Goal: Navigation & Orientation: Find specific page/section

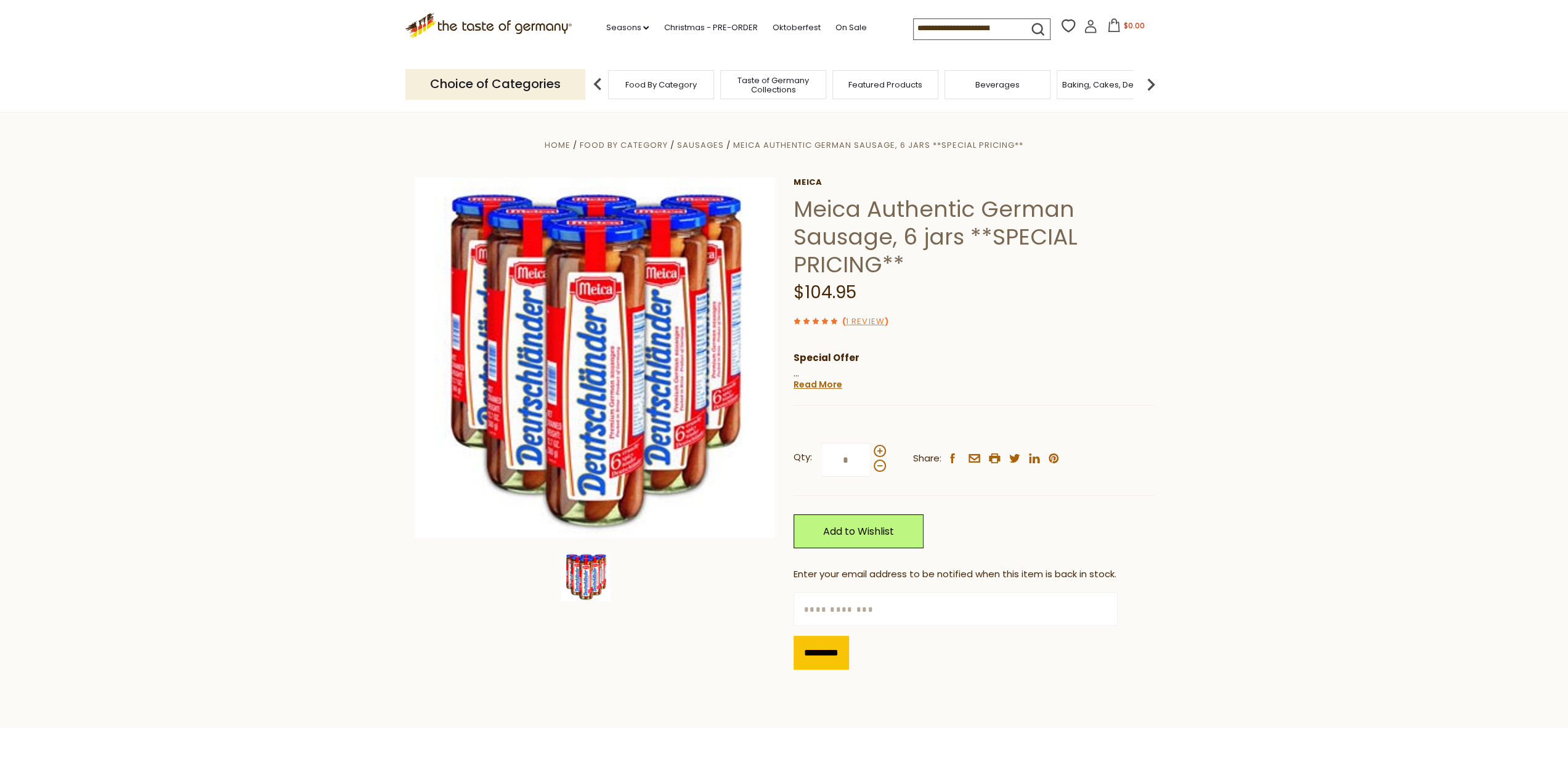
click at [673, 88] on span "Food By Category" at bounding box center [661, 85] width 72 height 9
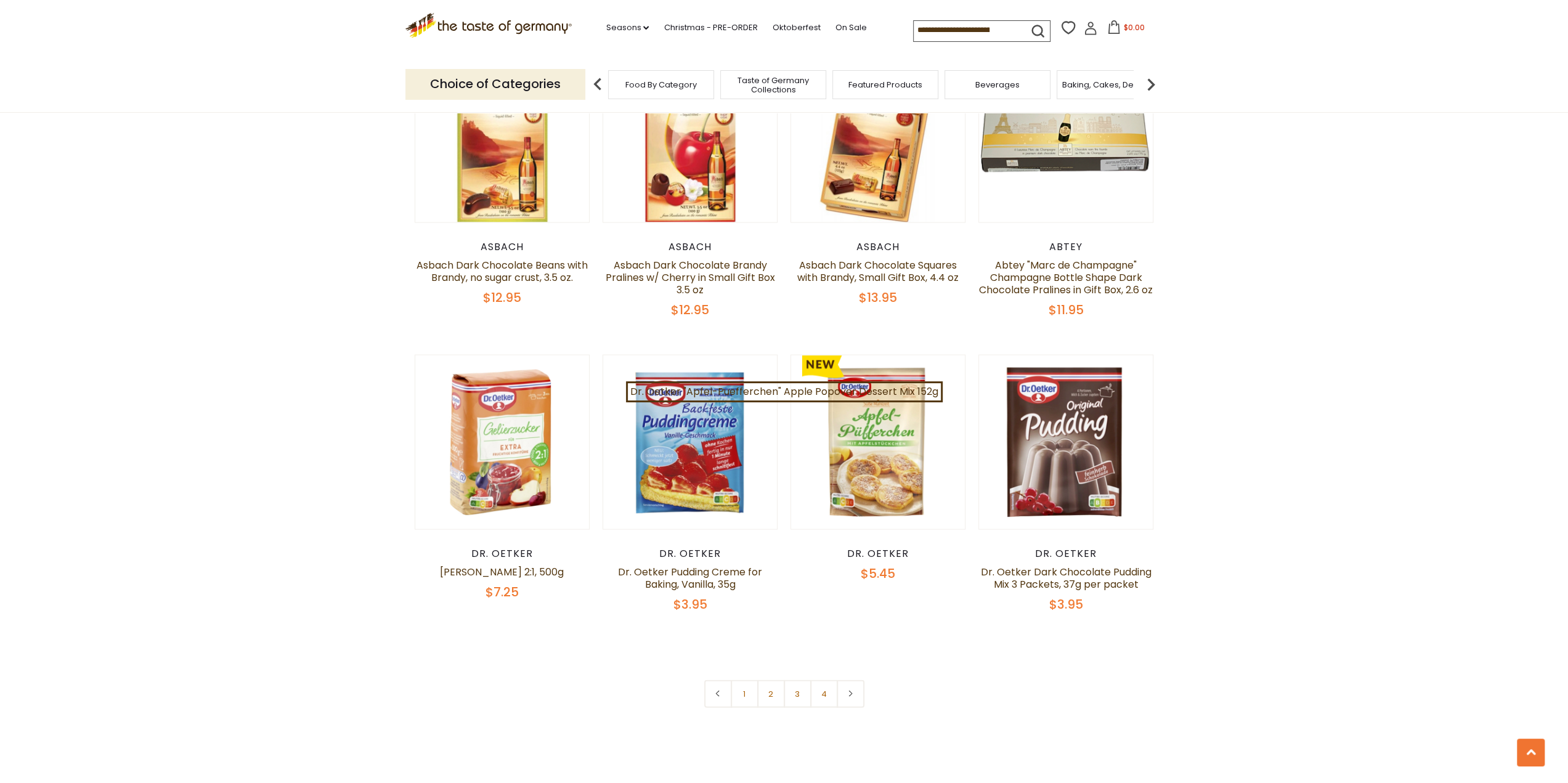
scroll to position [2586, 0]
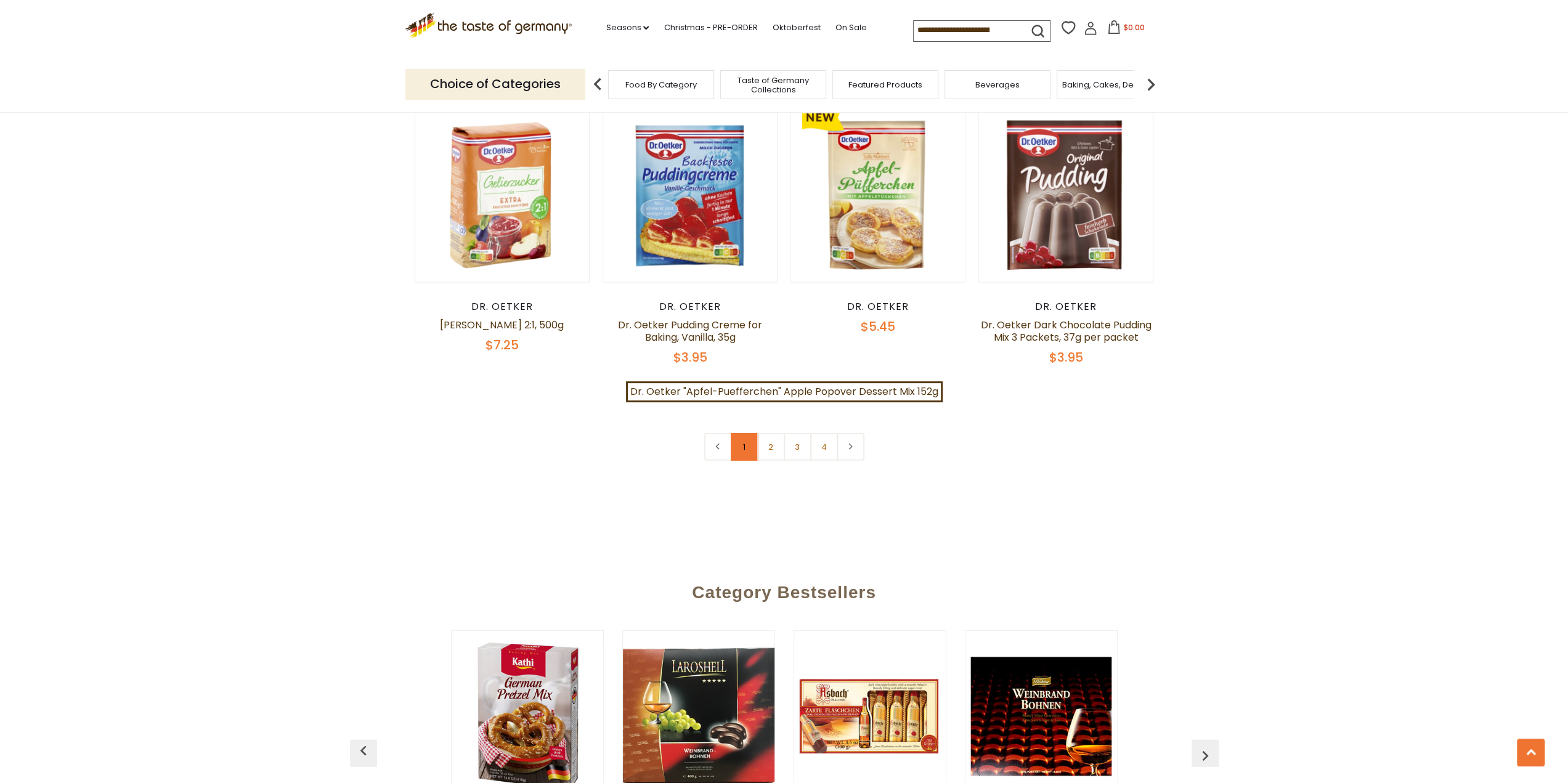
click at [739, 437] on link "1" at bounding box center [744, 447] width 28 height 28
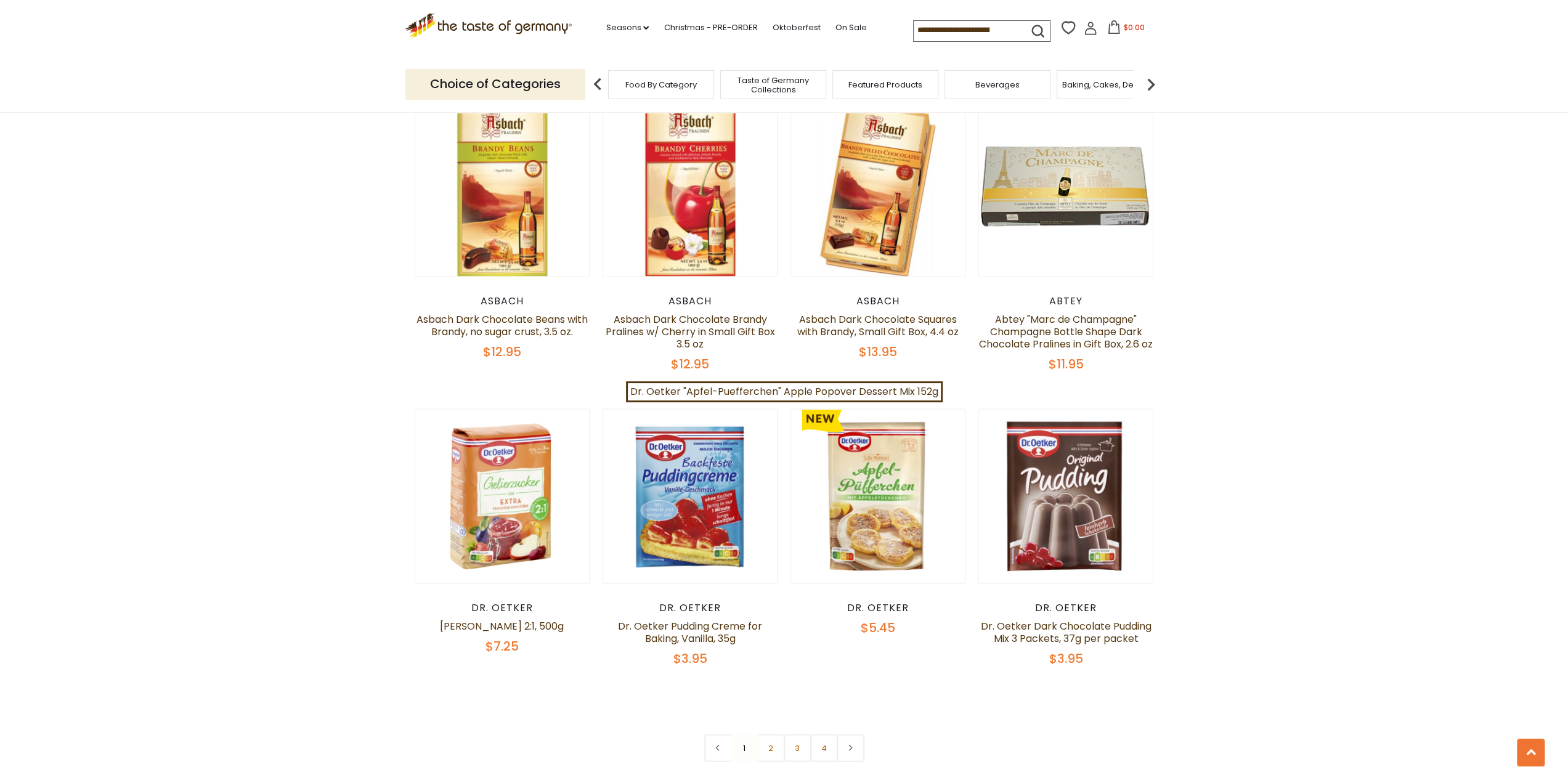
scroll to position [2655, 0]
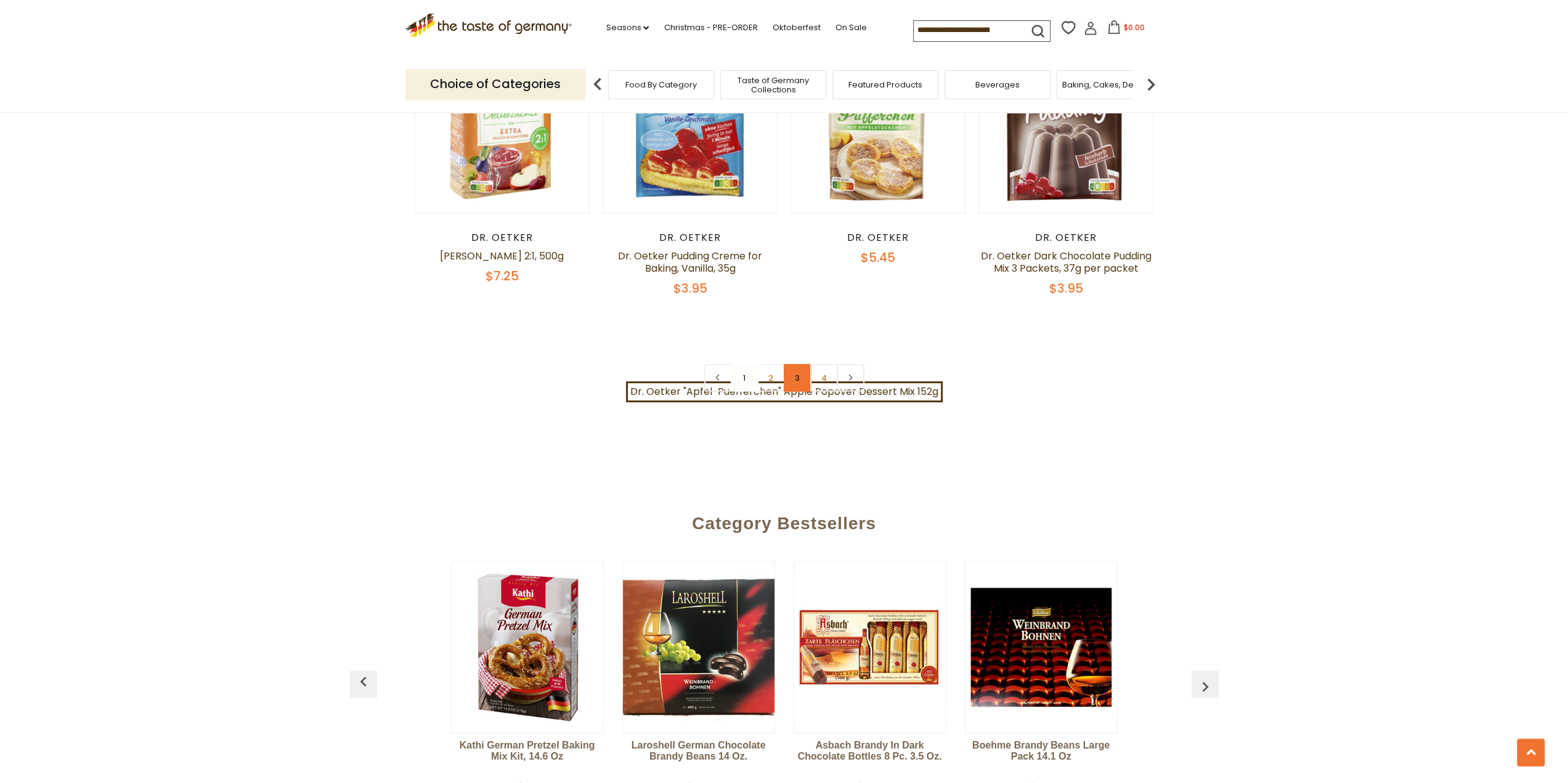
click at [785, 365] on link "3" at bounding box center [797, 378] width 28 height 28
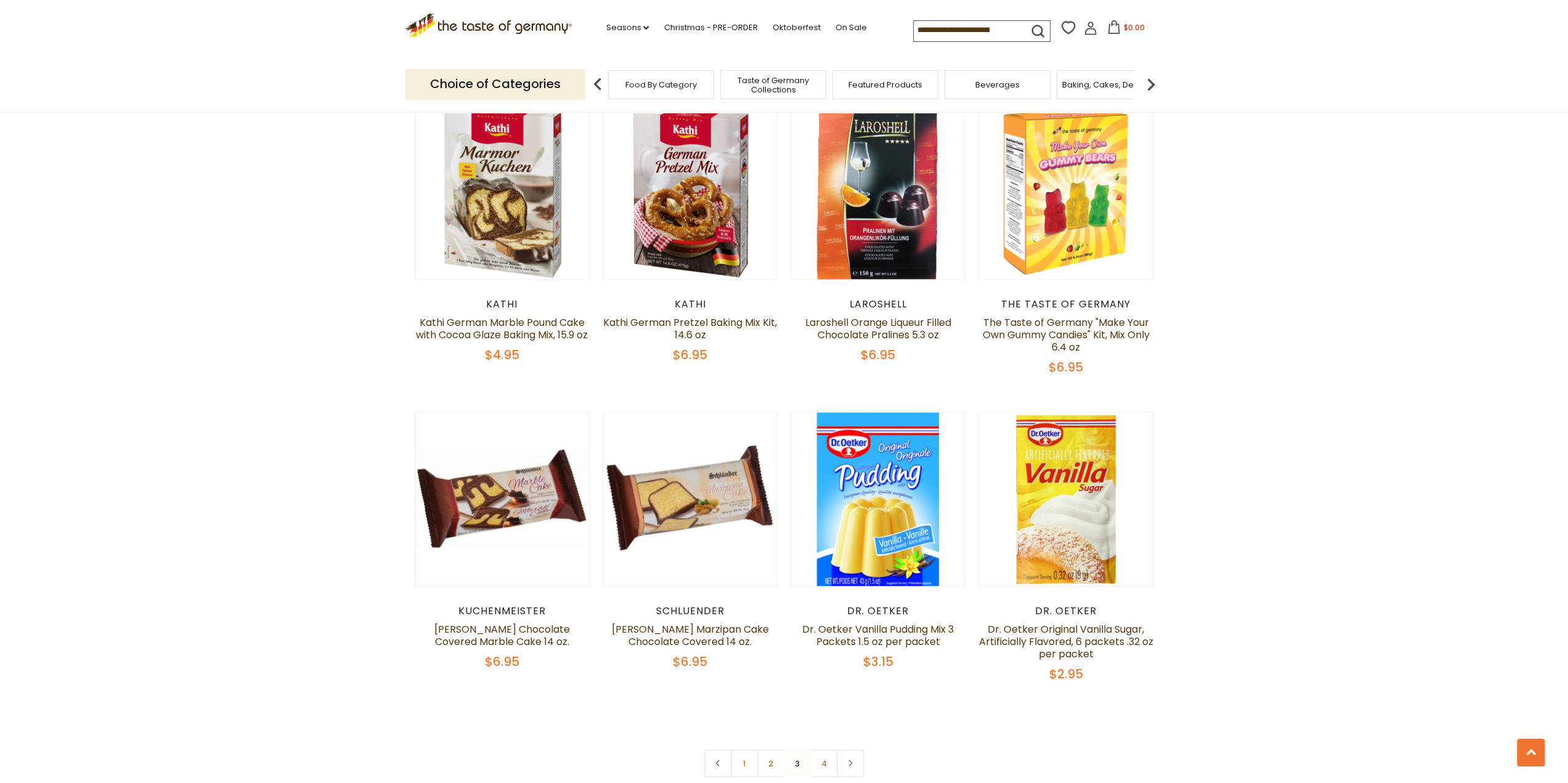
scroll to position [2594, 0]
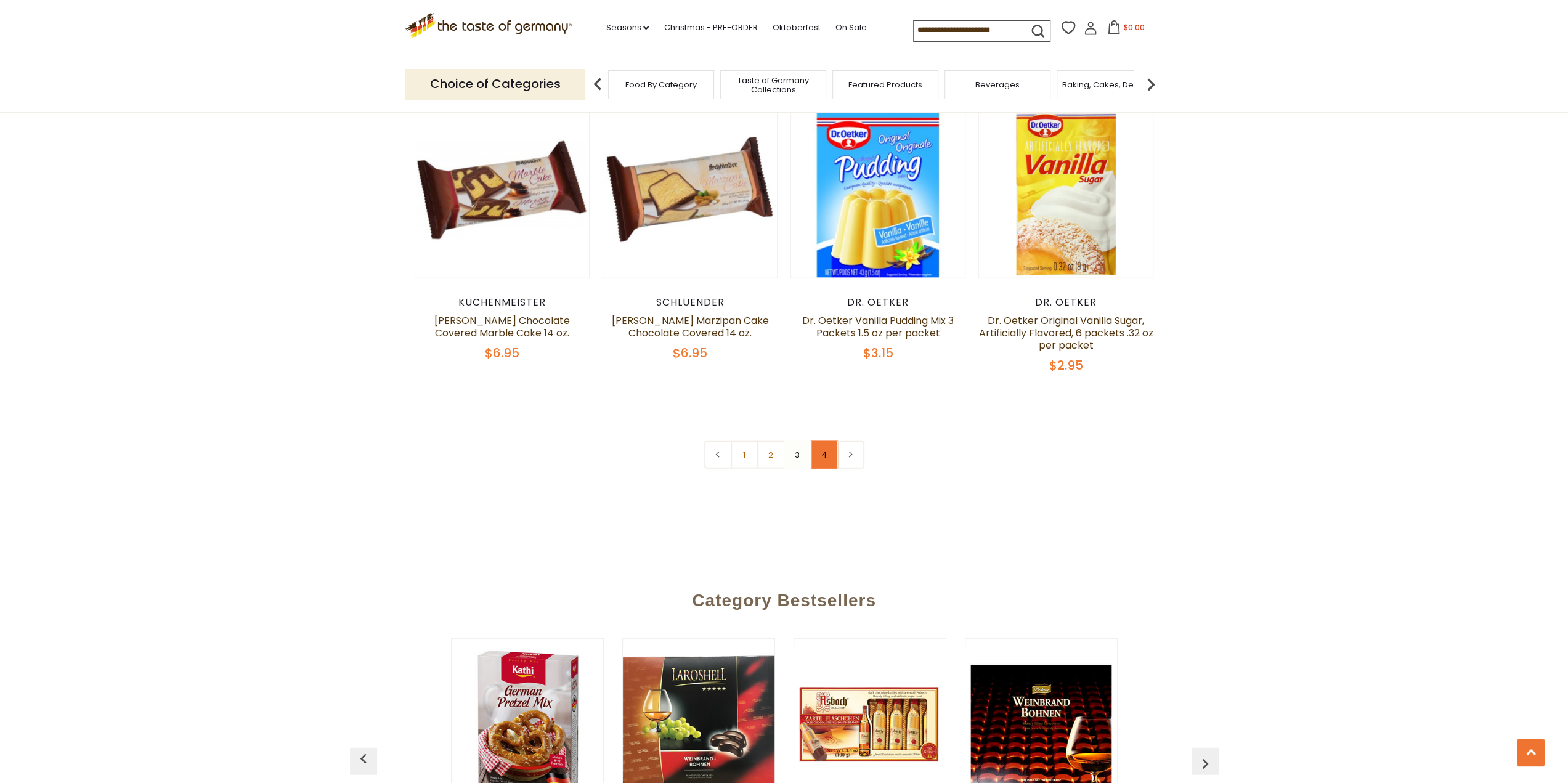
click at [826, 441] on link "4" at bounding box center [823, 454] width 28 height 28
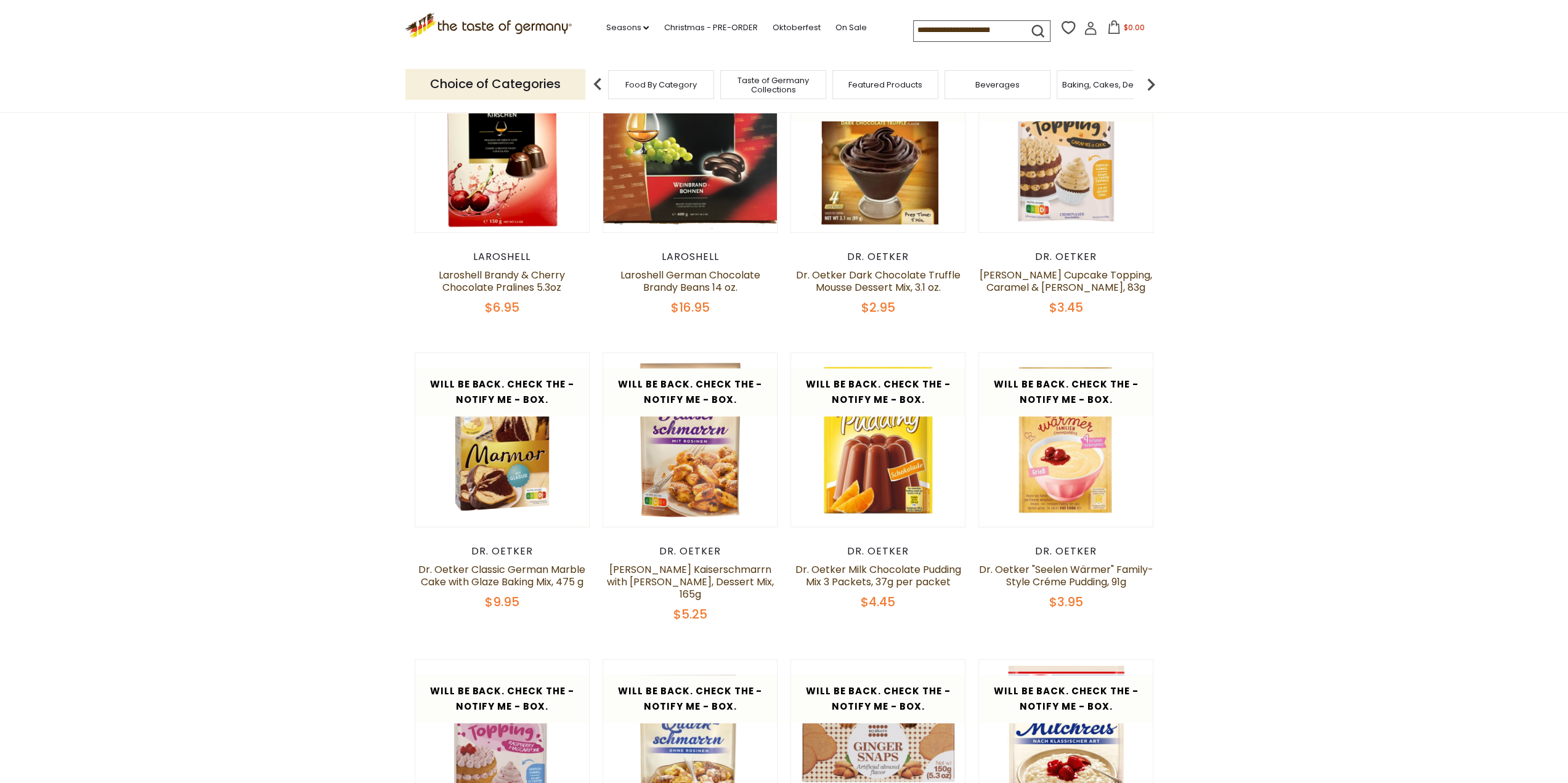
scroll to position [0, 0]
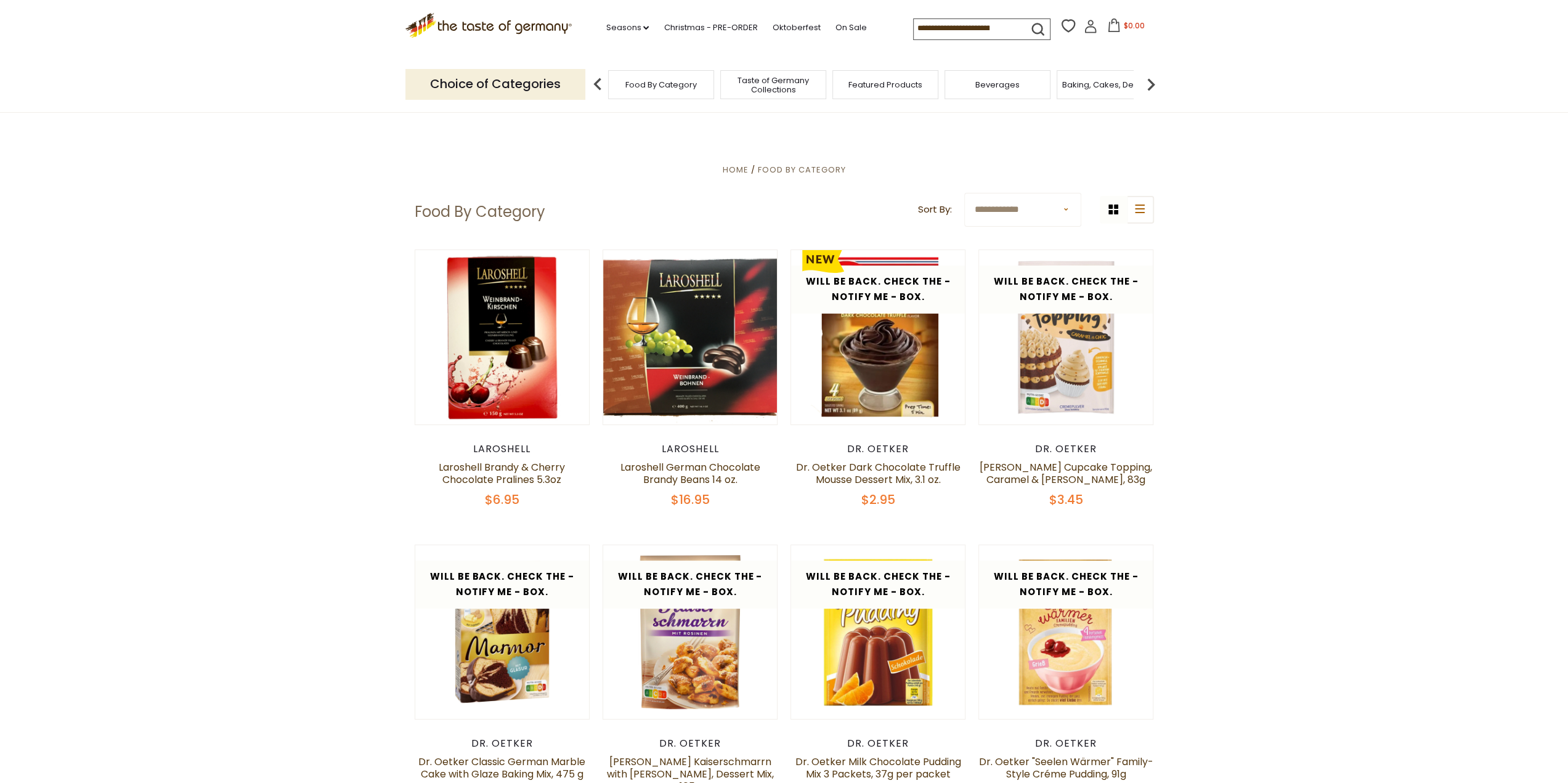
click at [902, 94] on div "Featured Products" at bounding box center [885, 85] width 106 height 29
click at [813, 25] on link "Oktoberfest" at bounding box center [796, 28] width 48 height 14
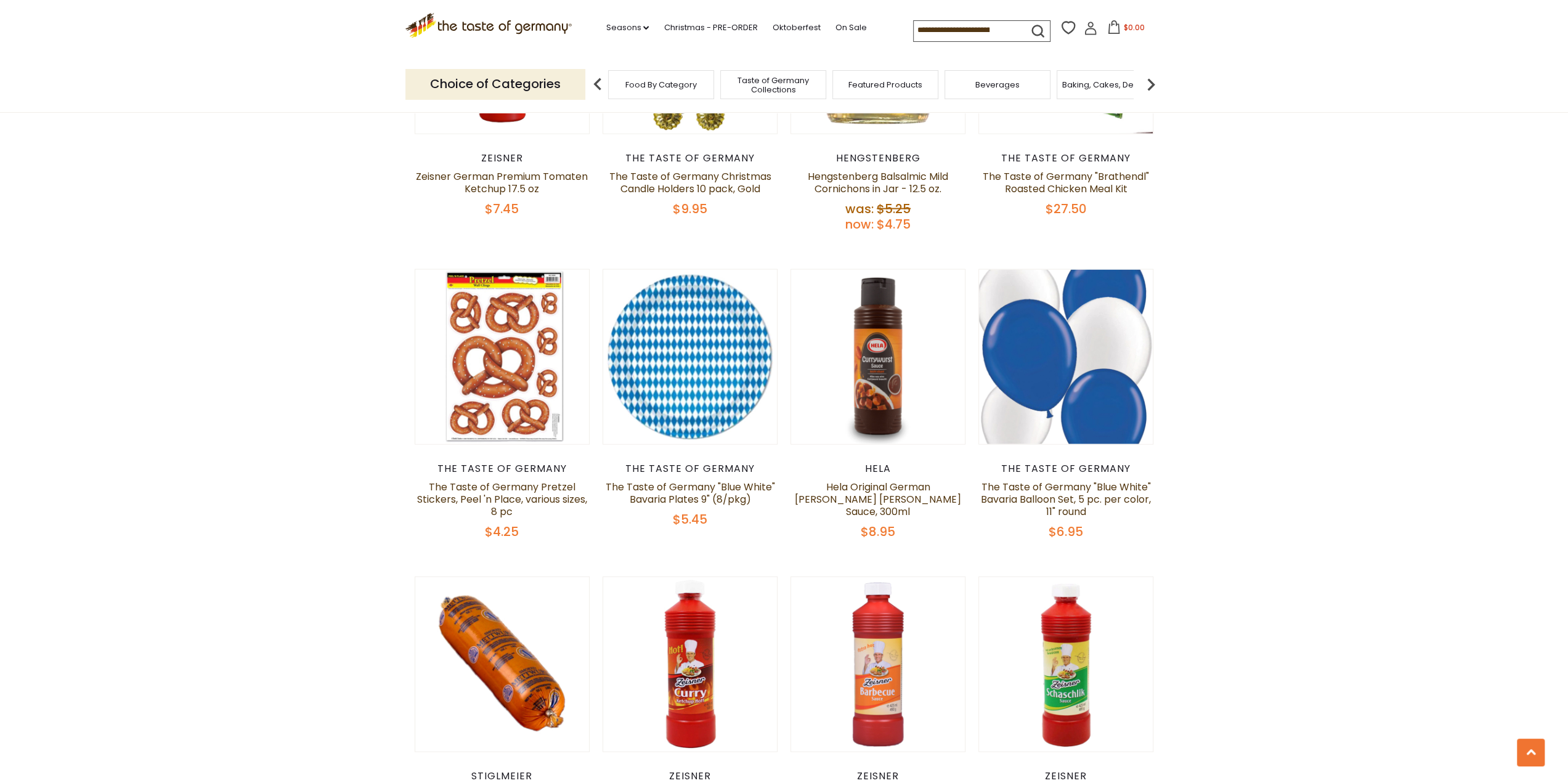
scroll to position [2771, 0]
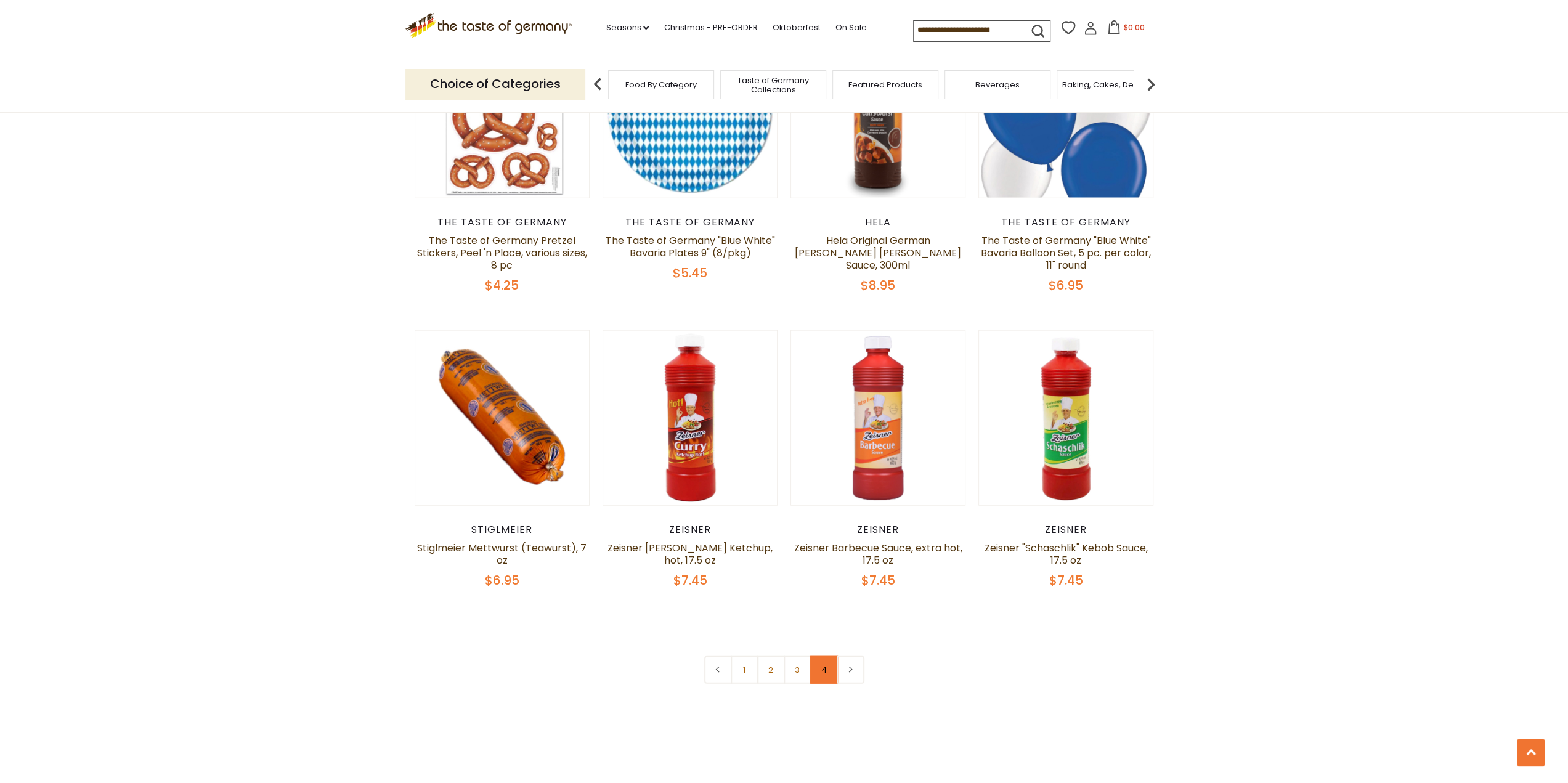
click at [833, 656] on link "4" at bounding box center [823, 670] width 28 height 28
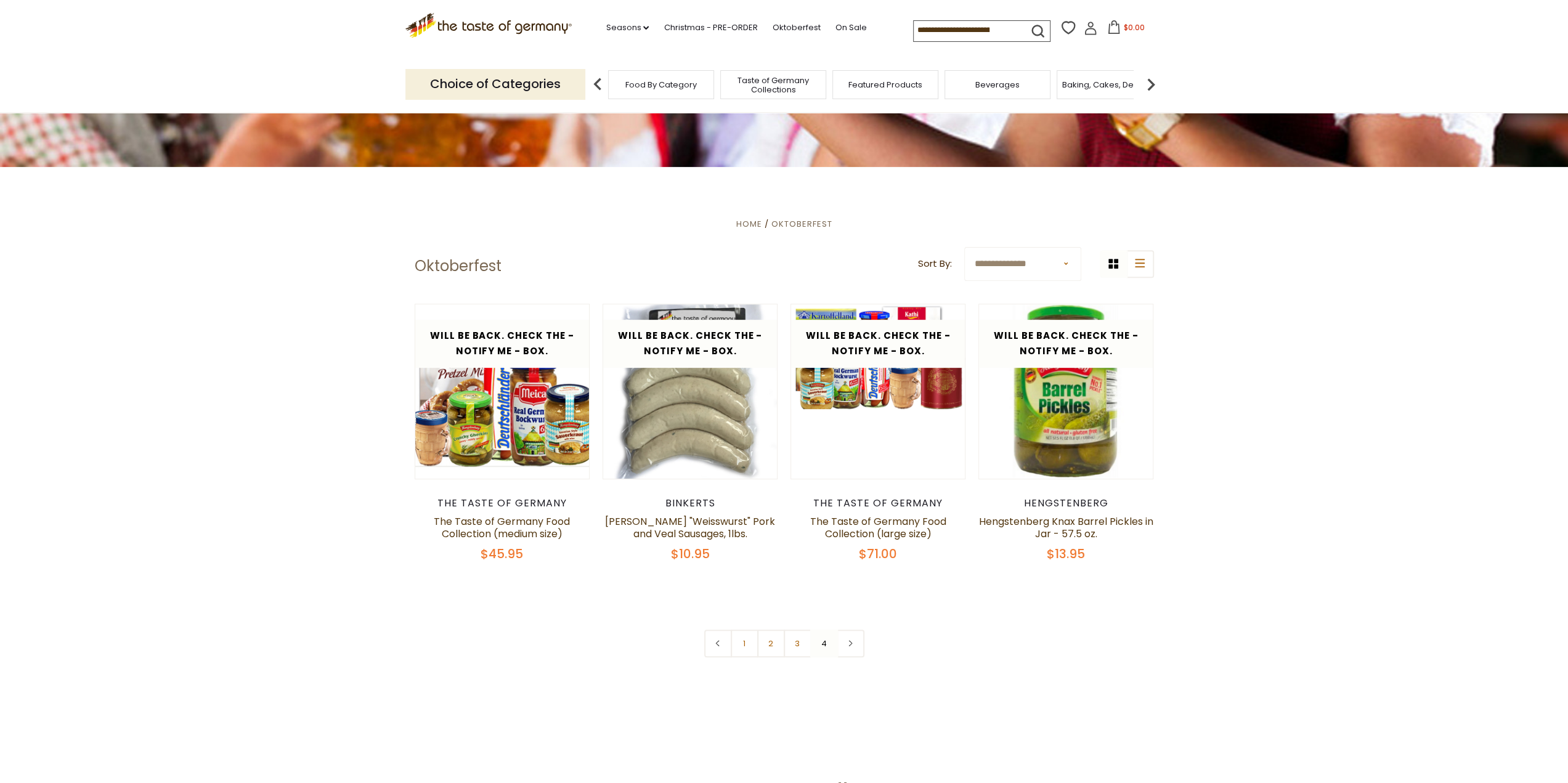
scroll to position [276, 0]
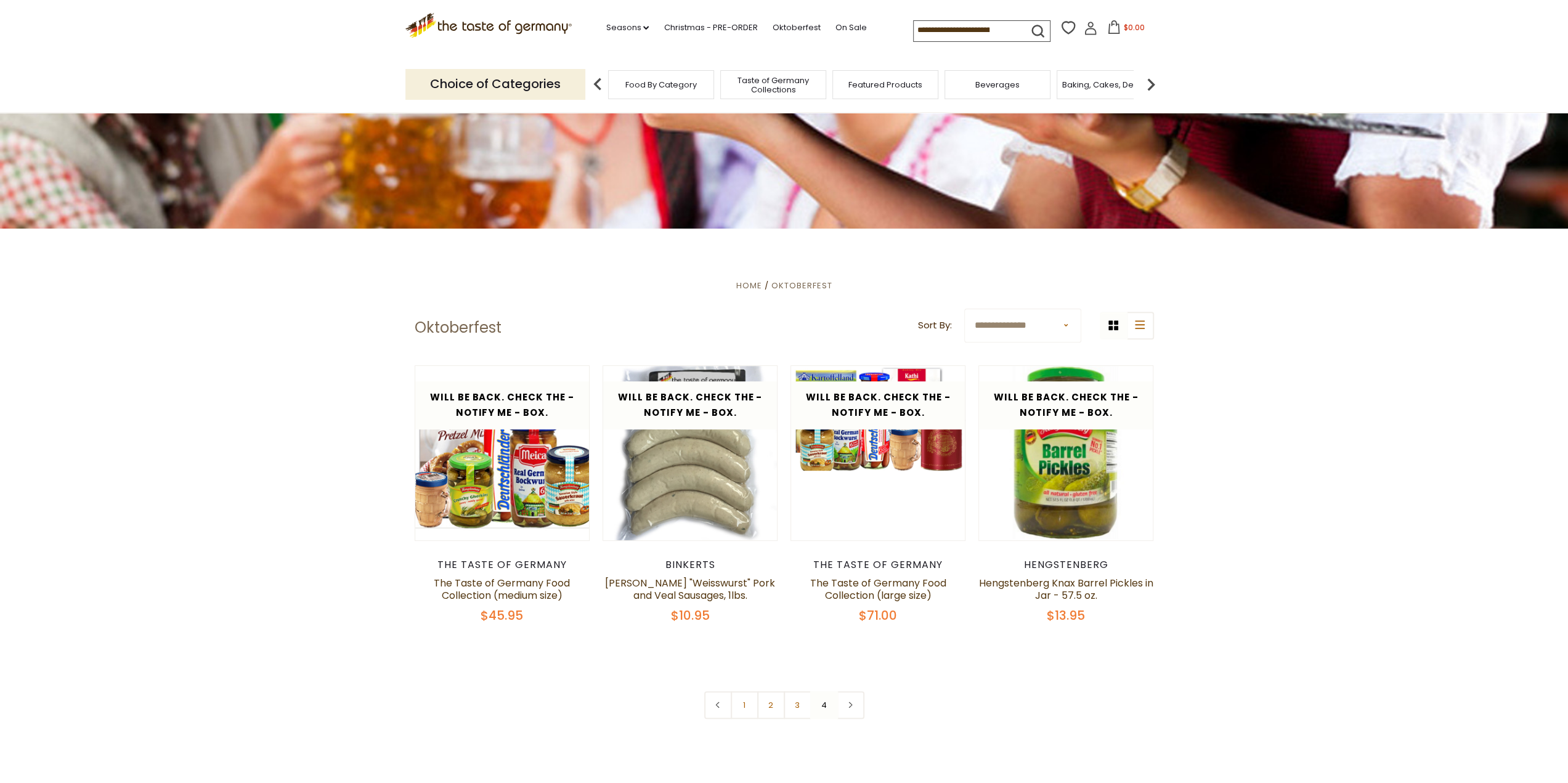
click at [1152, 88] on img at bounding box center [1151, 84] width 25 height 25
